Goal: Information Seeking & Learning: Check status

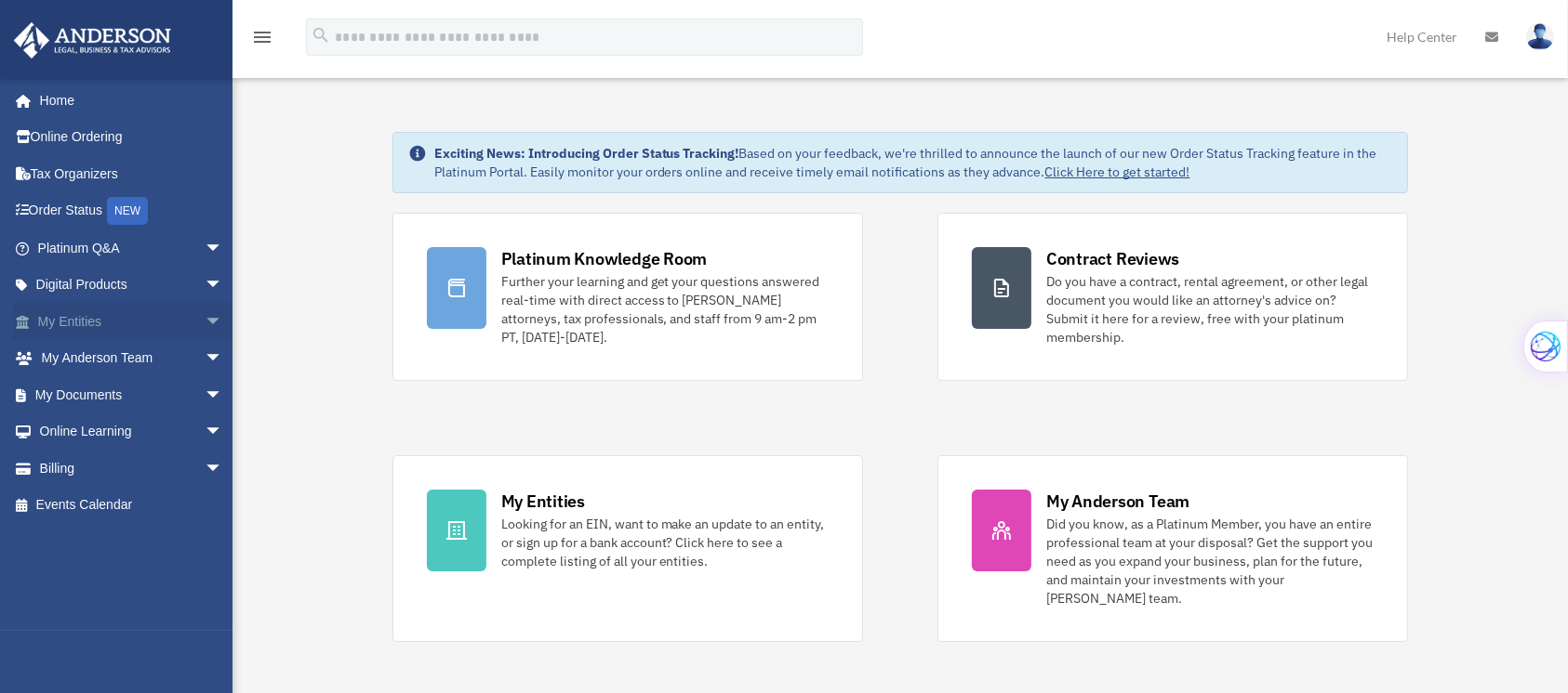
click at [75, 320] on link "My Entities arrow_drop_down" at bounding box center [131, 321] width 238 height 37
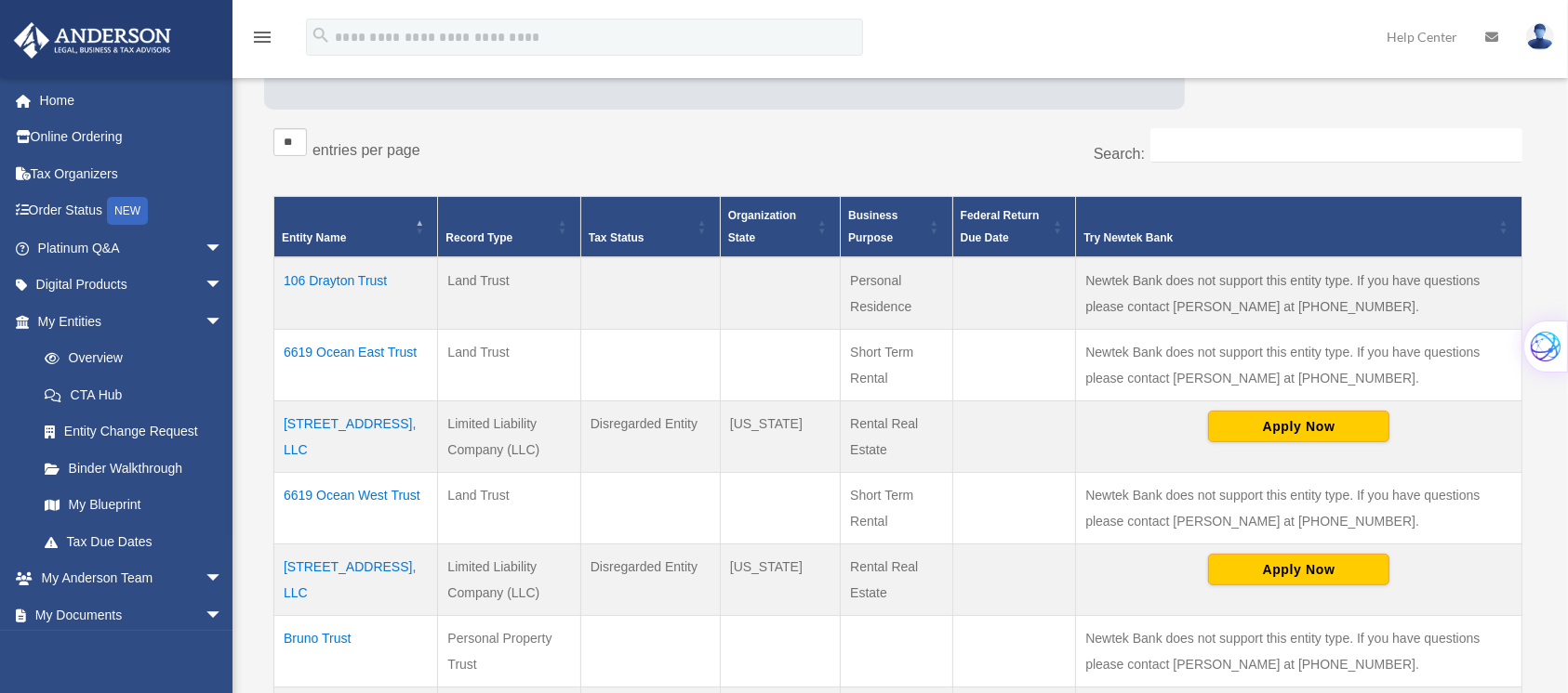
scroll to position [281, 0]
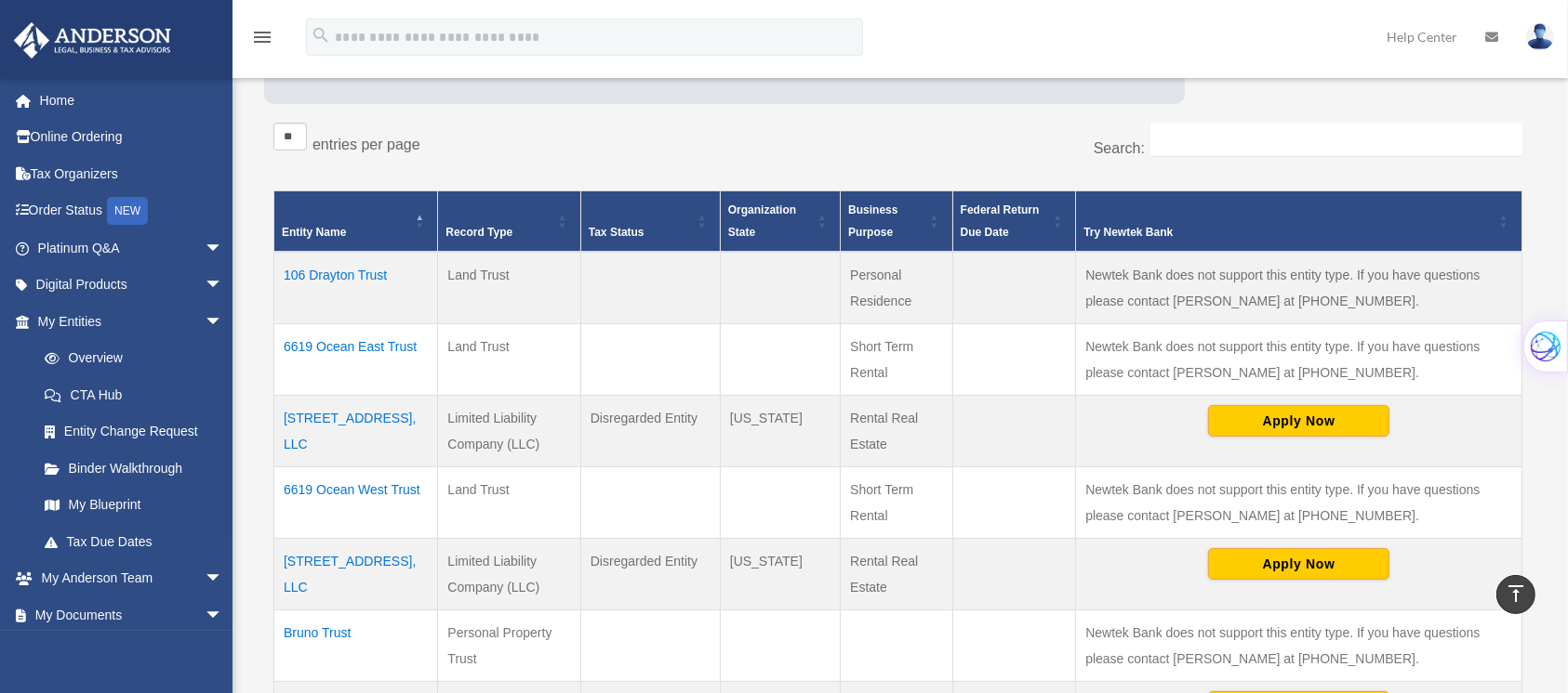
click at [362, 346] on td "6619 Ocean East Trust" at bounding box center [356, 360] width 164 height 72
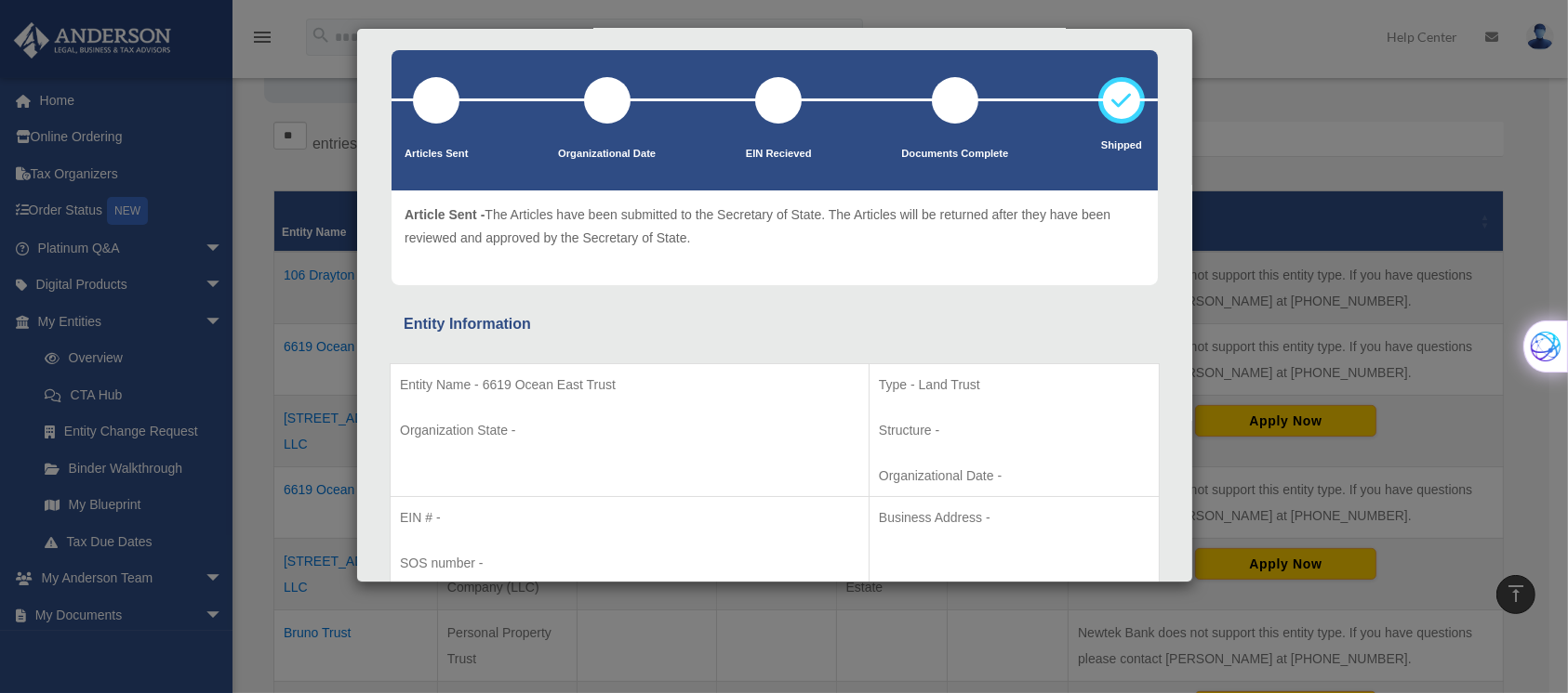
scroll to position [23, 0]
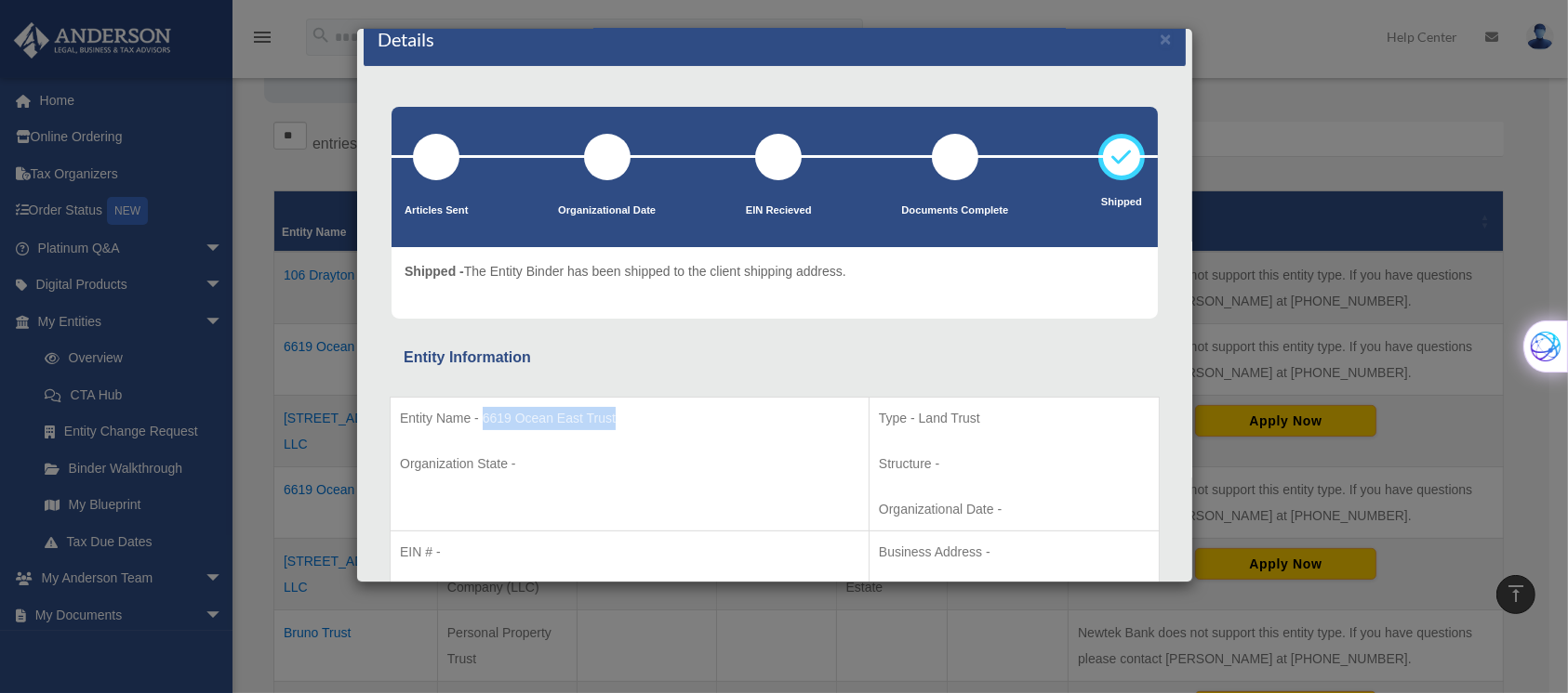
drag, startPoint x: 624, startPoint y: 417, endPoint x: 484, endPoint y: 423, distance: 140.1
click at [484, 423] on p "Entity Name - 6619 Ocean East Trust" at bounding box center [629, 418] width 459 height 23
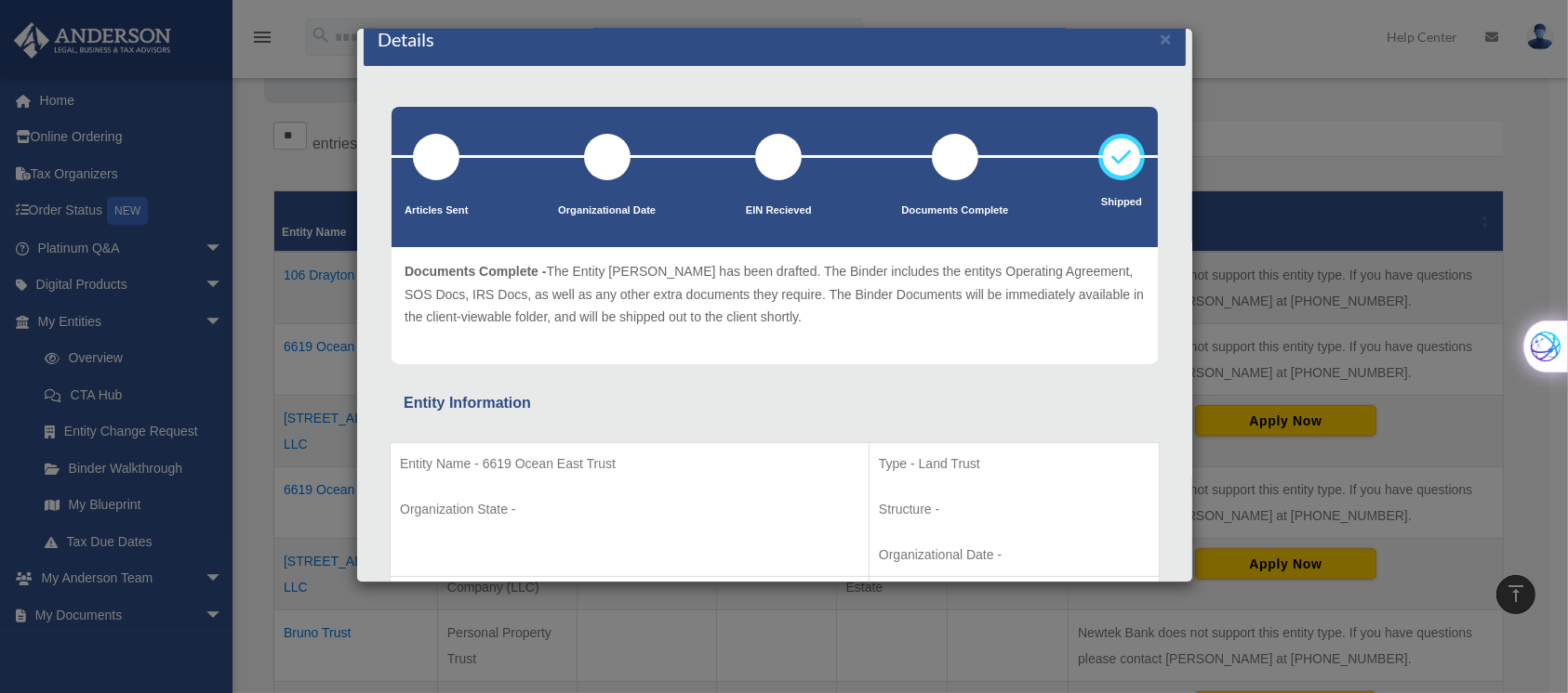
click at [1348, 124] on div "Details × Articles Sent Organizational Date" at bounding box center [784, 346] width 1568 height 693
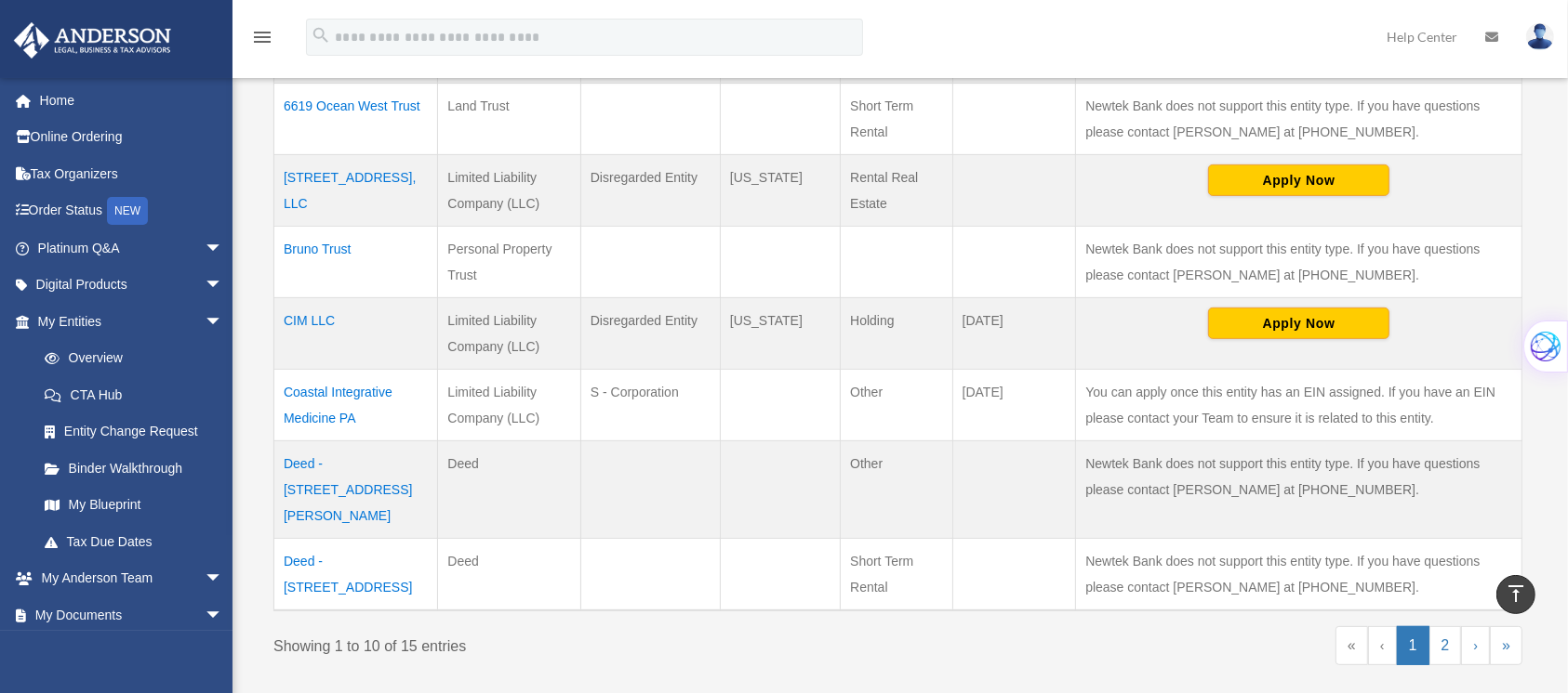
scroll to position [678, 0]
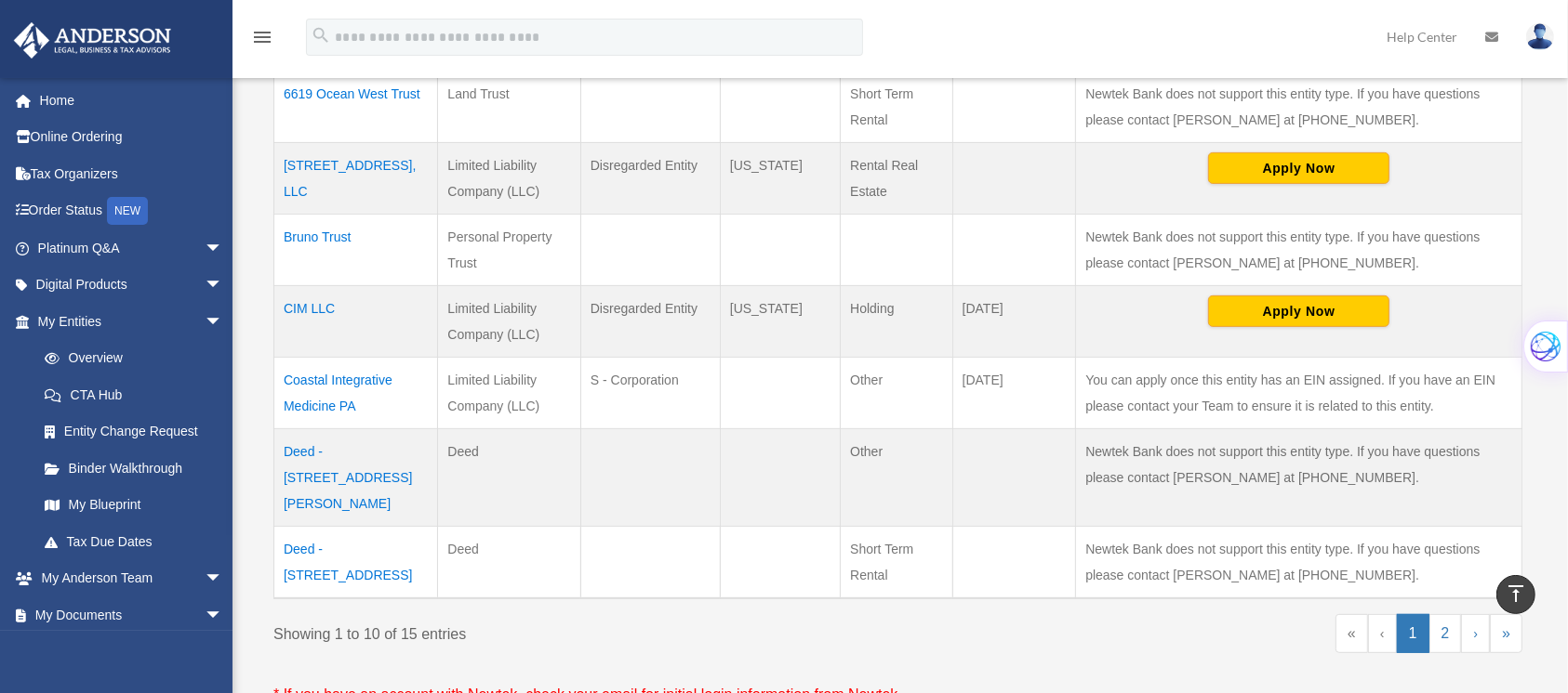
click at [354, 527] on td "Deed - [STREET_ADDRESS]" at bounding box center [356, 564] width 164 height 73
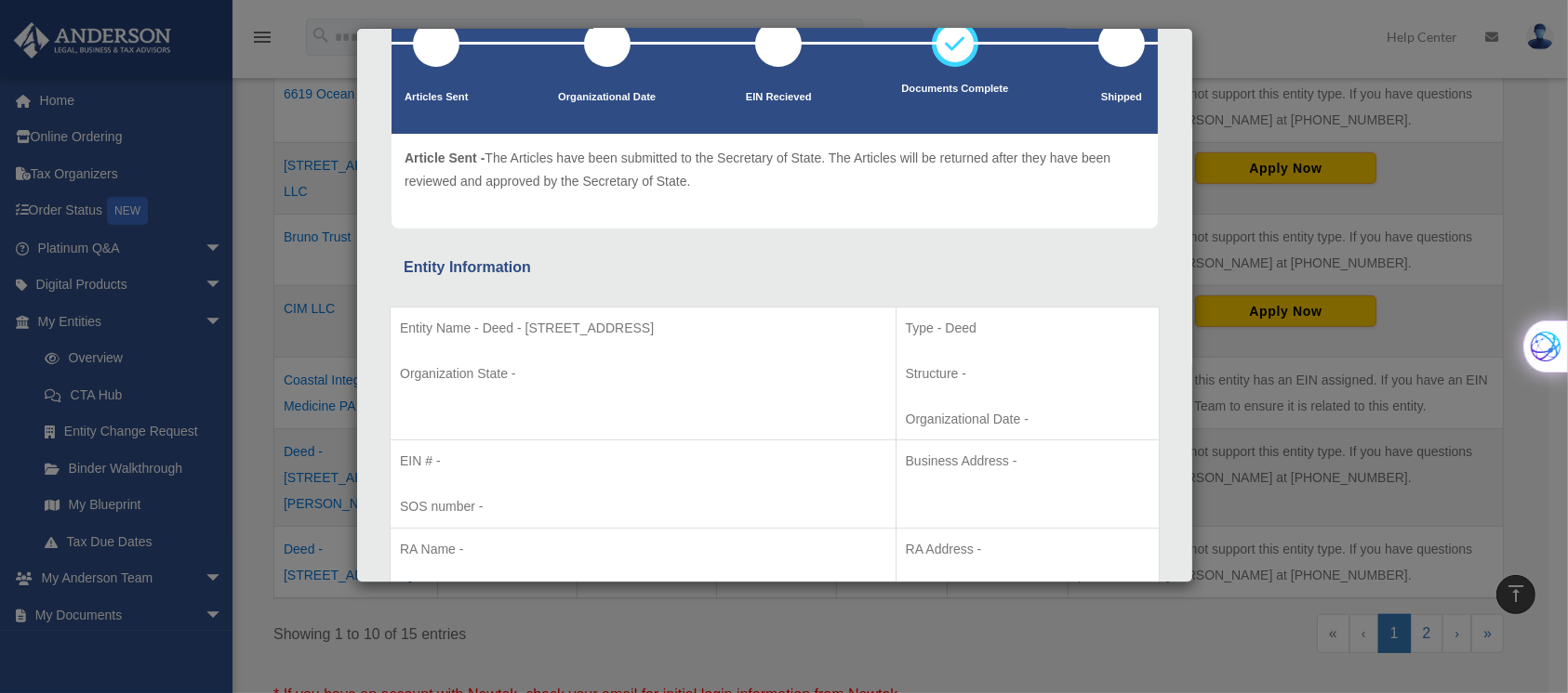
scroll to position [0, 0]
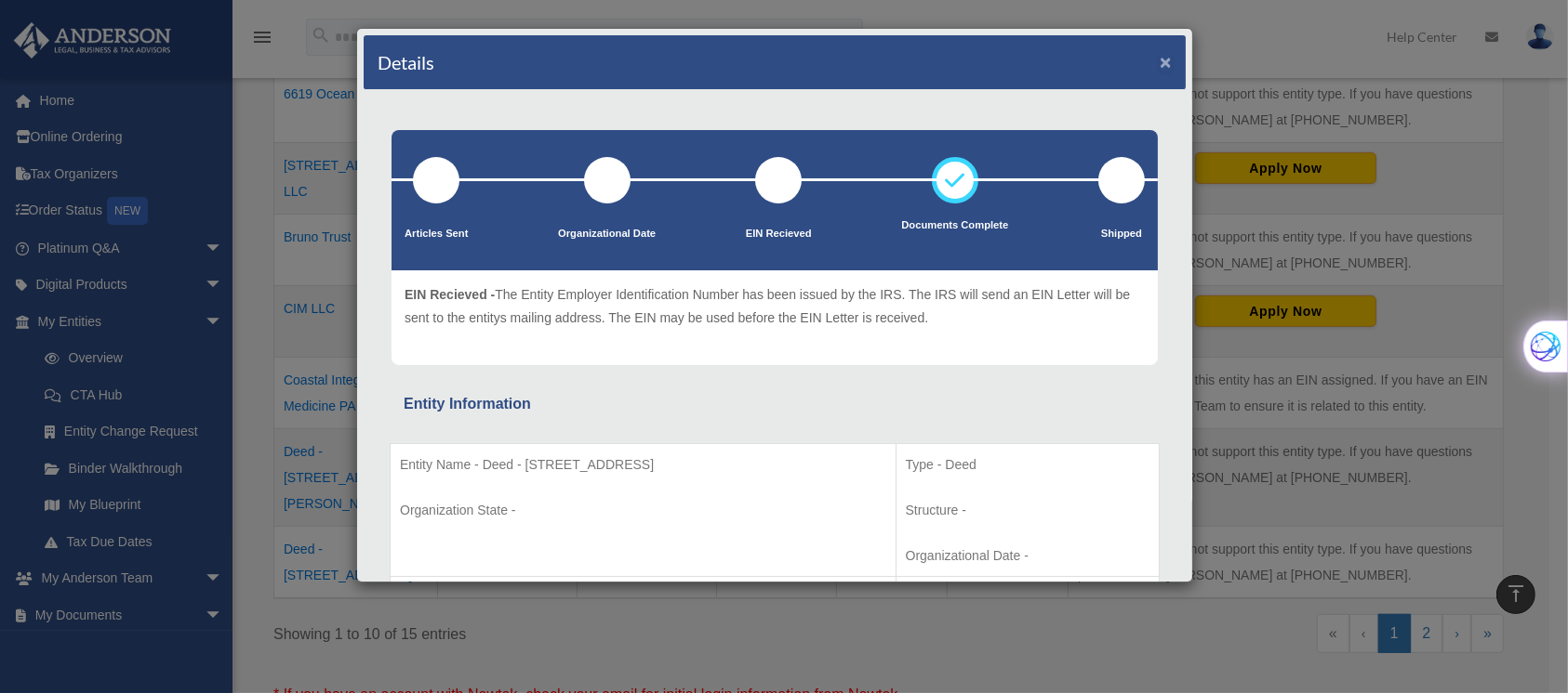
click at [1159, 63] on button "×" at bounding box center [1165, 61] width 12 height 20
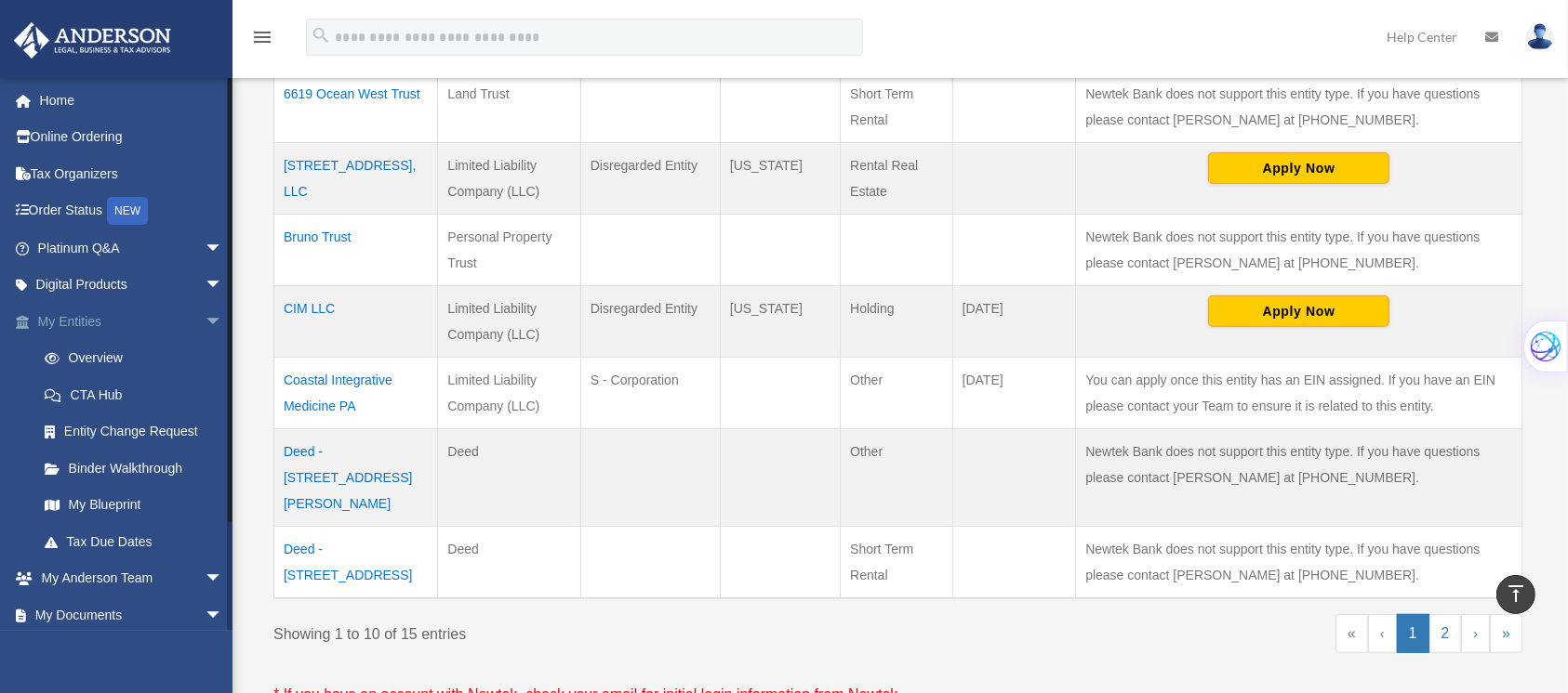
click at [144, 319] on link "My Entities arrow_drop_down" at bounding box center [131, 321] width 238 height 37
click at [205, 320] on span "arrow_drop_down" at bounding box center [224, 321] width 37 height 38
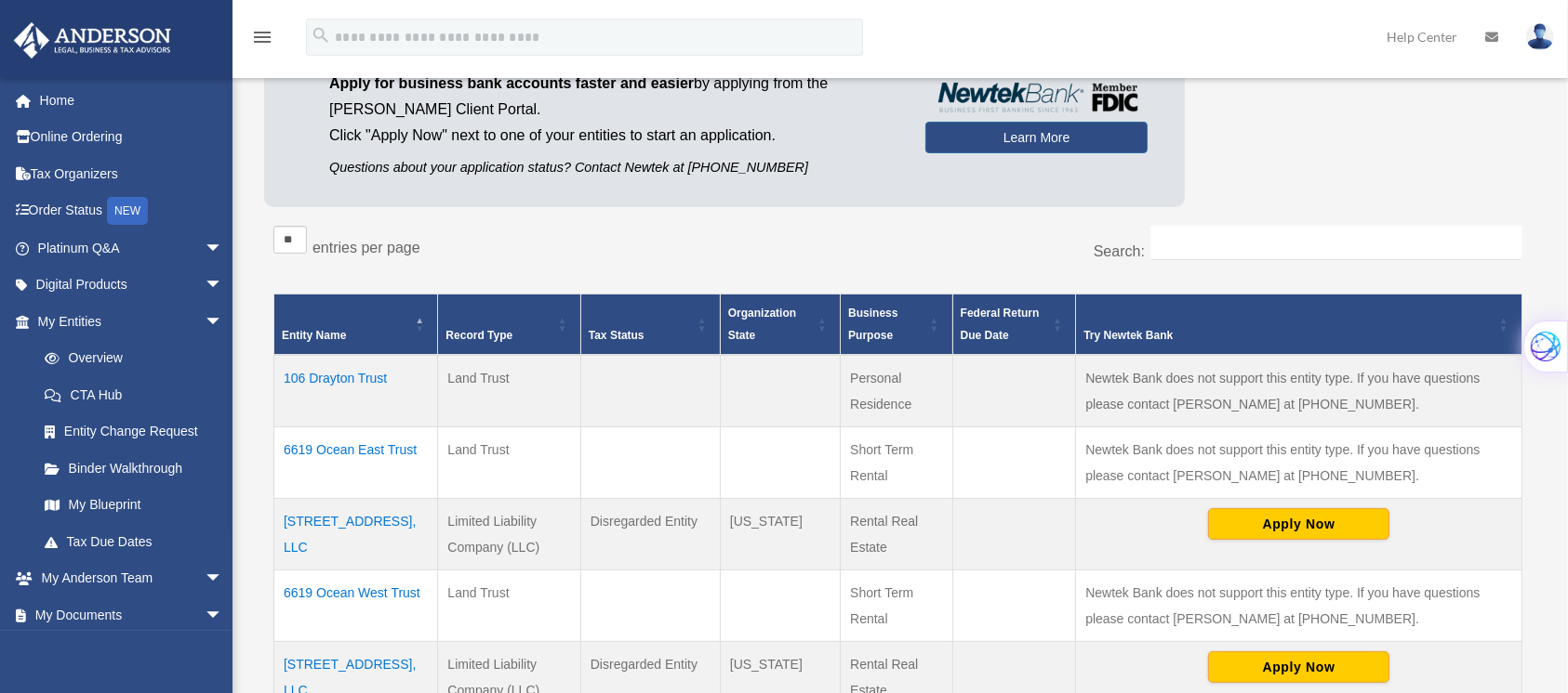
scroll to position [181, 0]
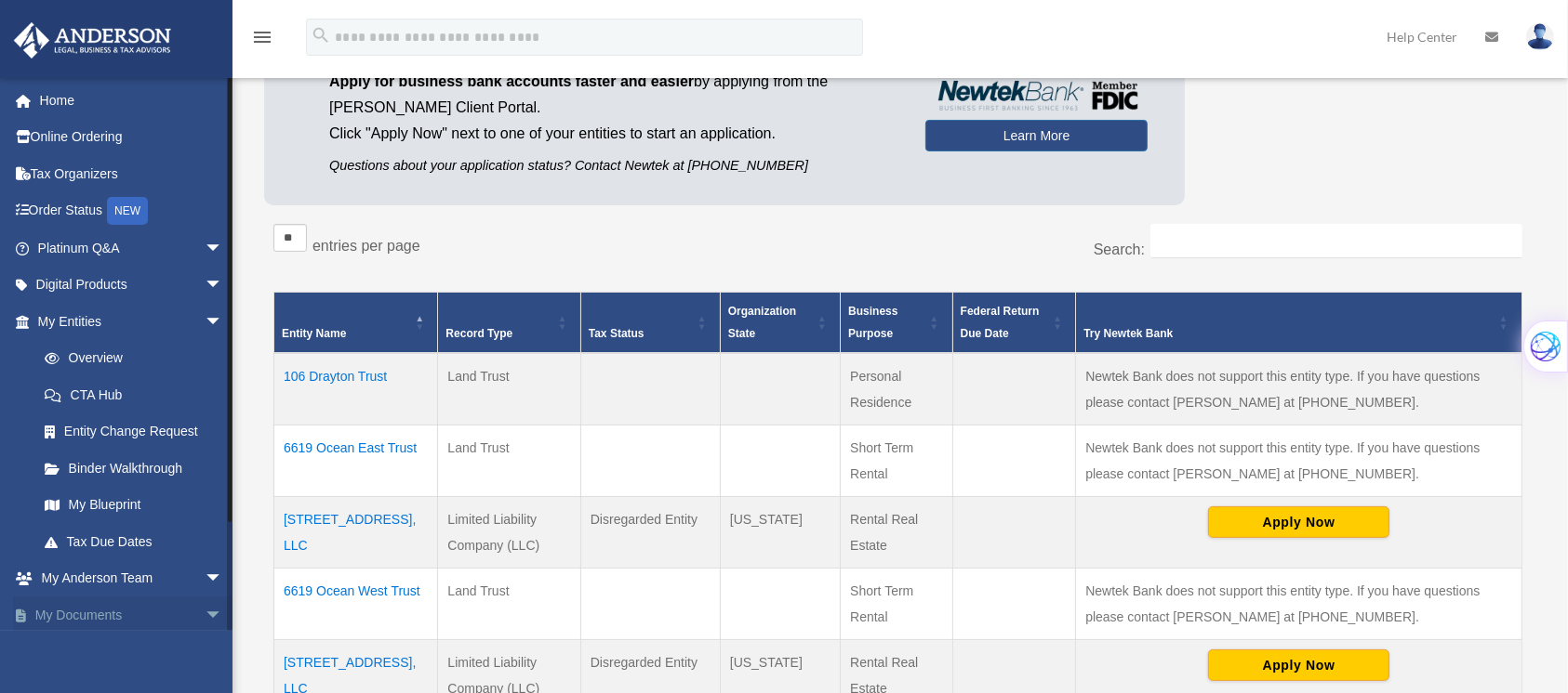
click at [205, 615] on span "arrow_drop_down" at bounding box center [224, 616] width 37 height 38
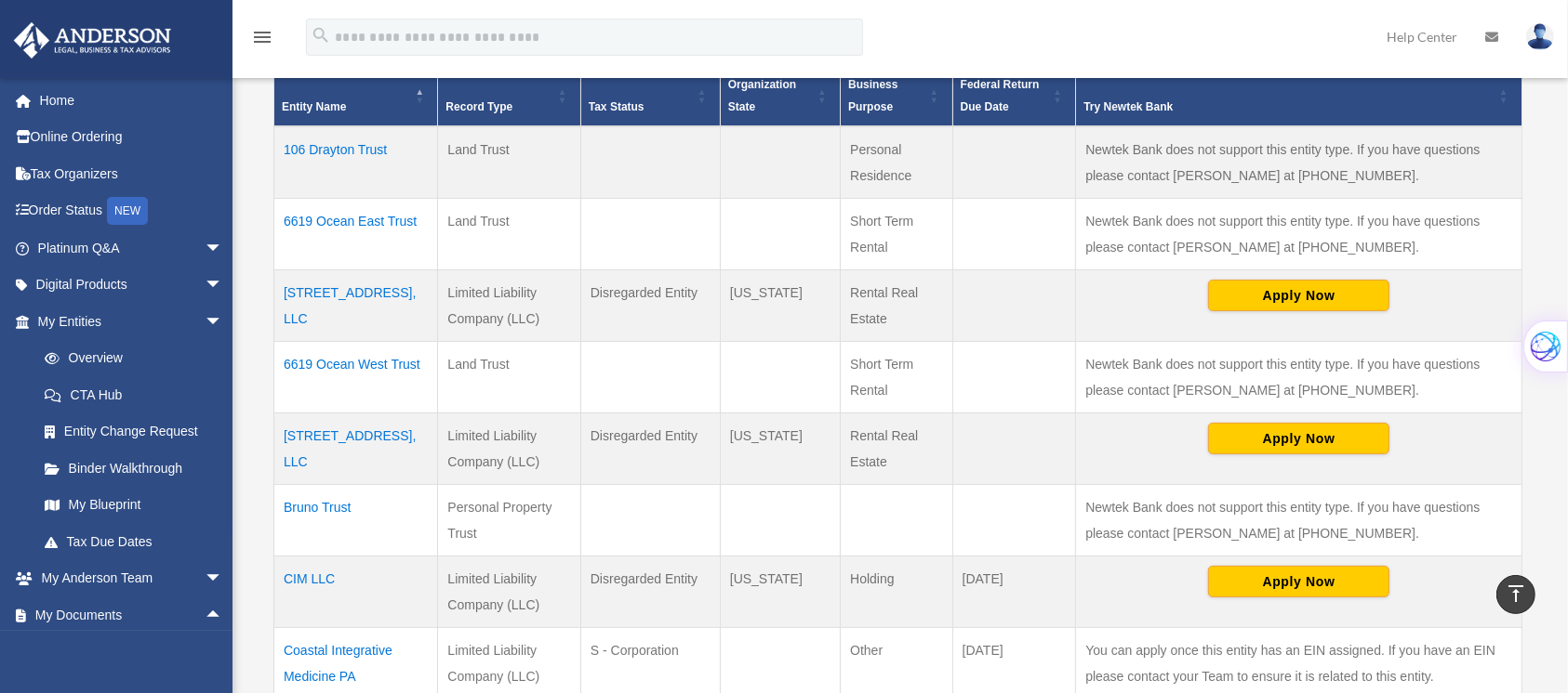
scroll to position [400, 0]
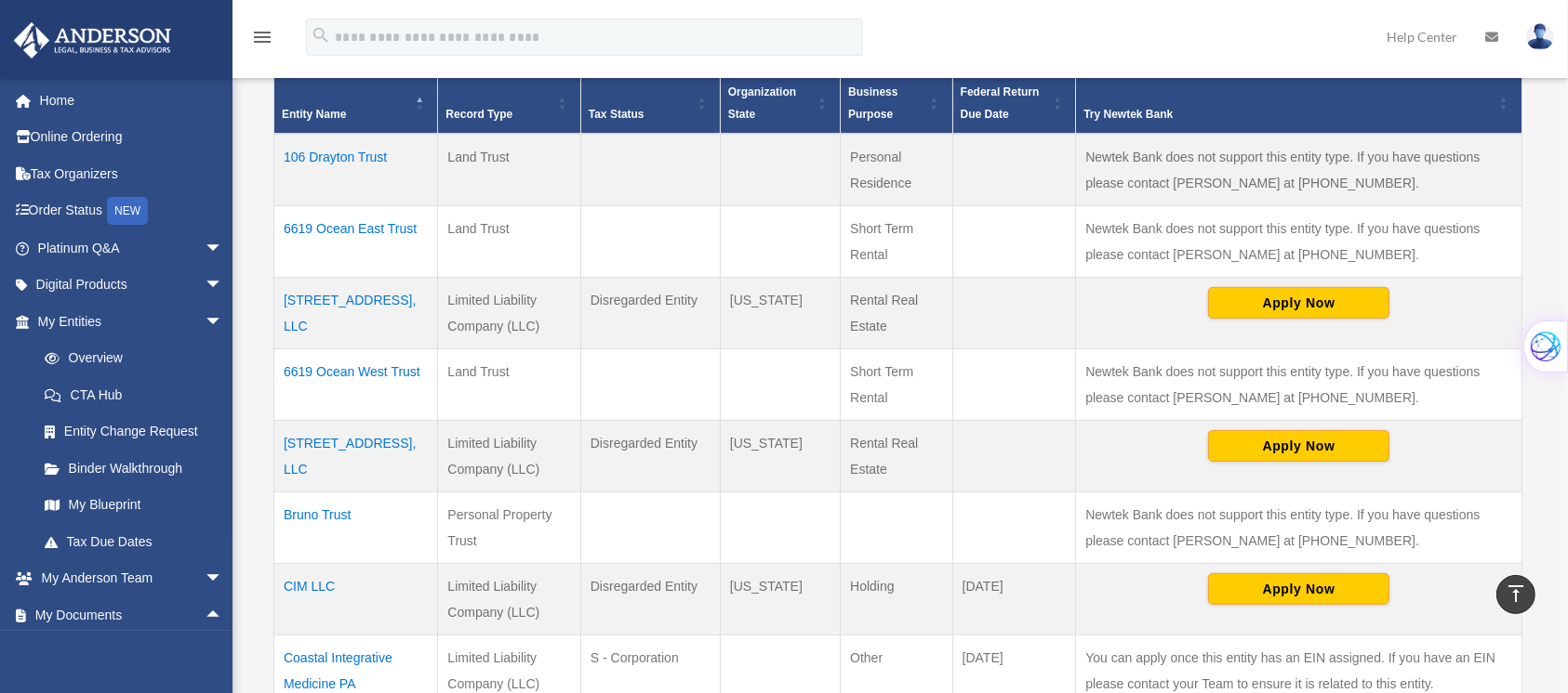
click at [343, 443] on td "[STREET_ADDRESS], LLC" at bounding box center [356, 456] width 164 height 72
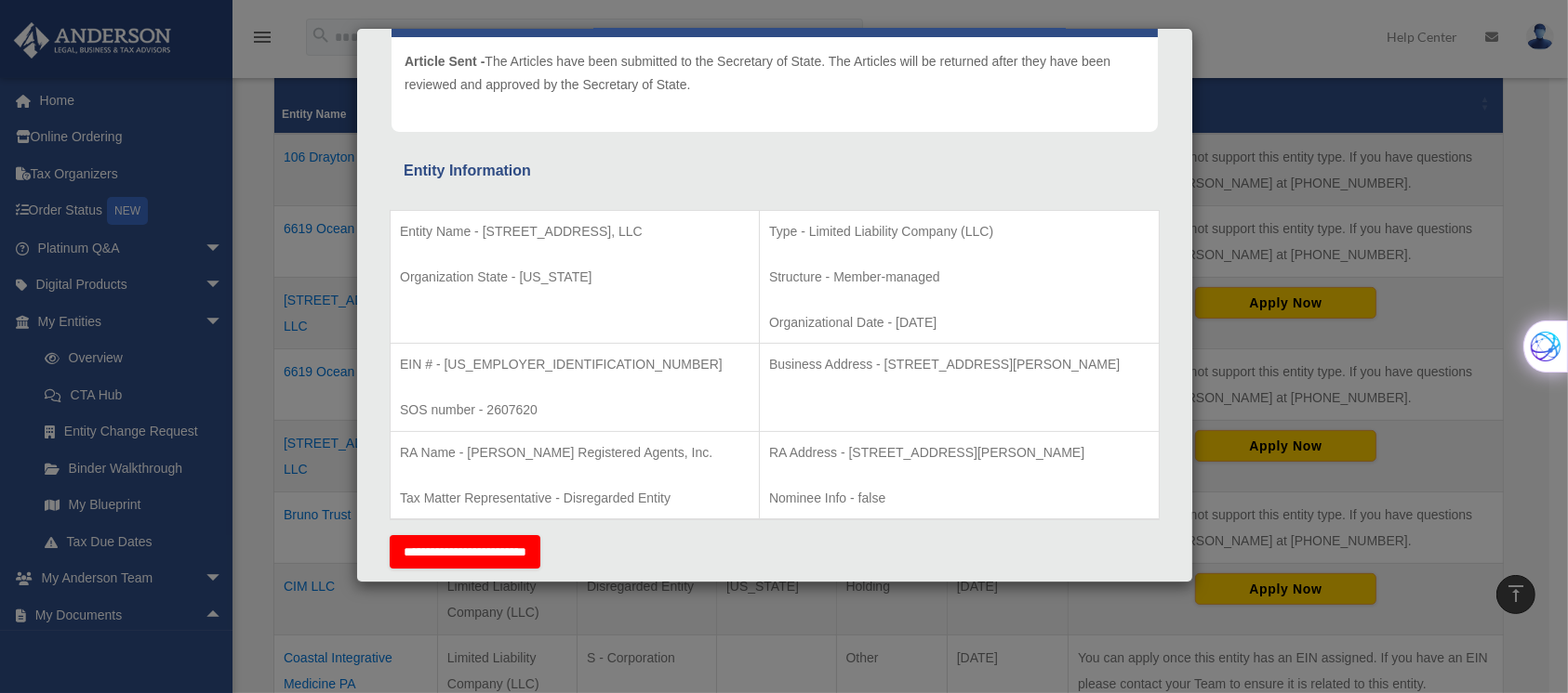
scroll to position [0, 0]
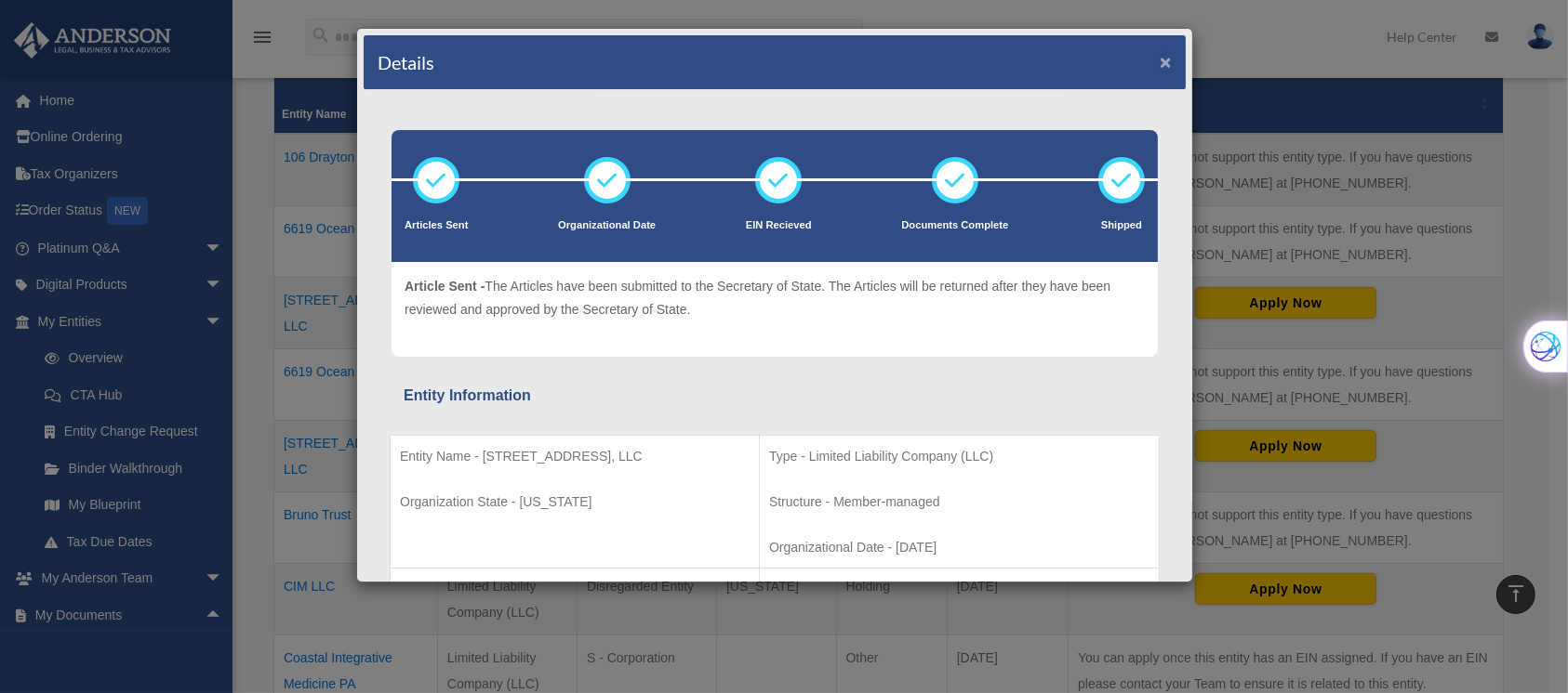
click at [1159, 61] on button "×" at bounding box center [1165, 61] width 12 height 20
